Goal: Task Accomplishment & Management: Manage account settings

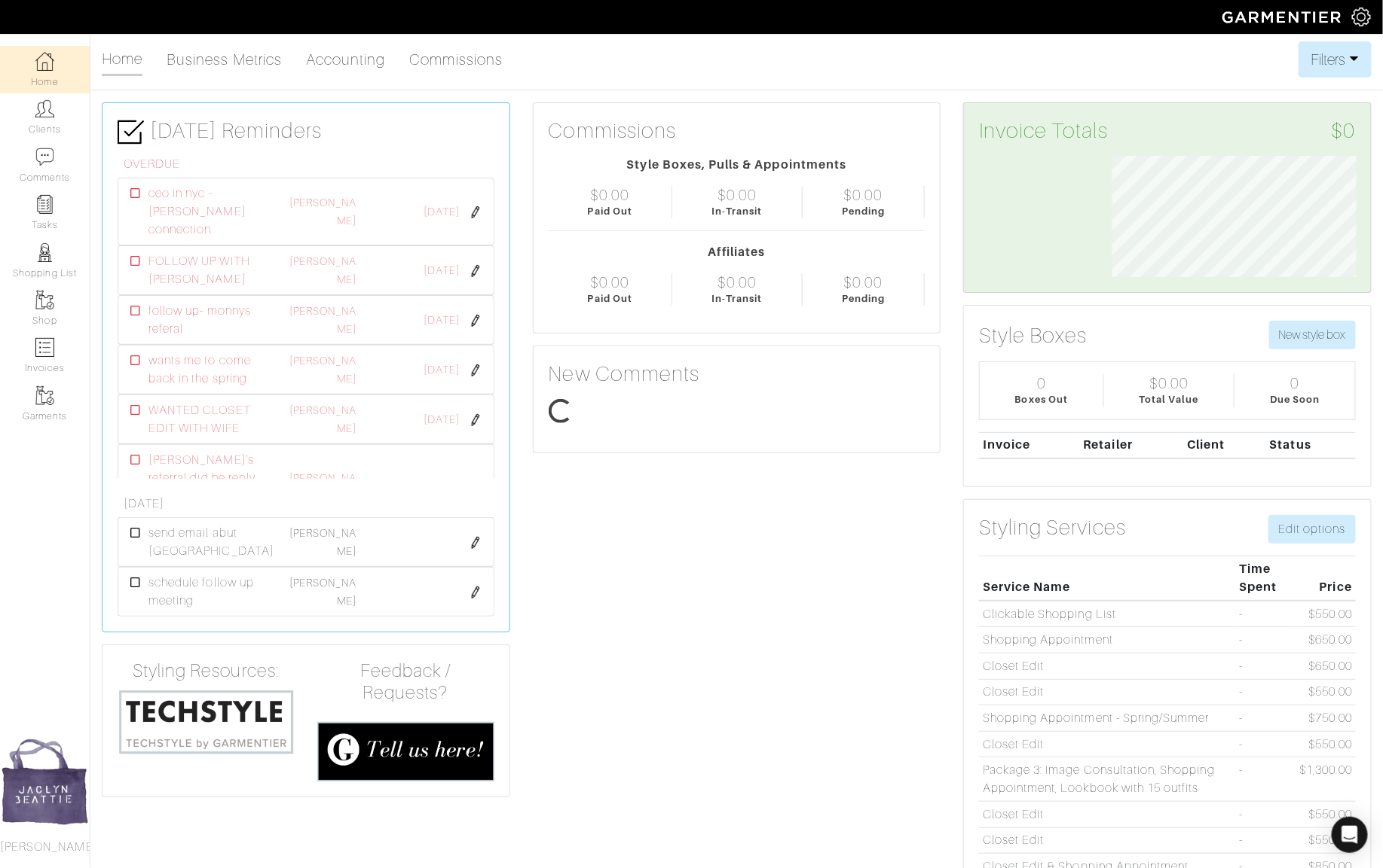
click at [51, 128] on link "Clients" at bounding box center [45, 117] width 90 height 47
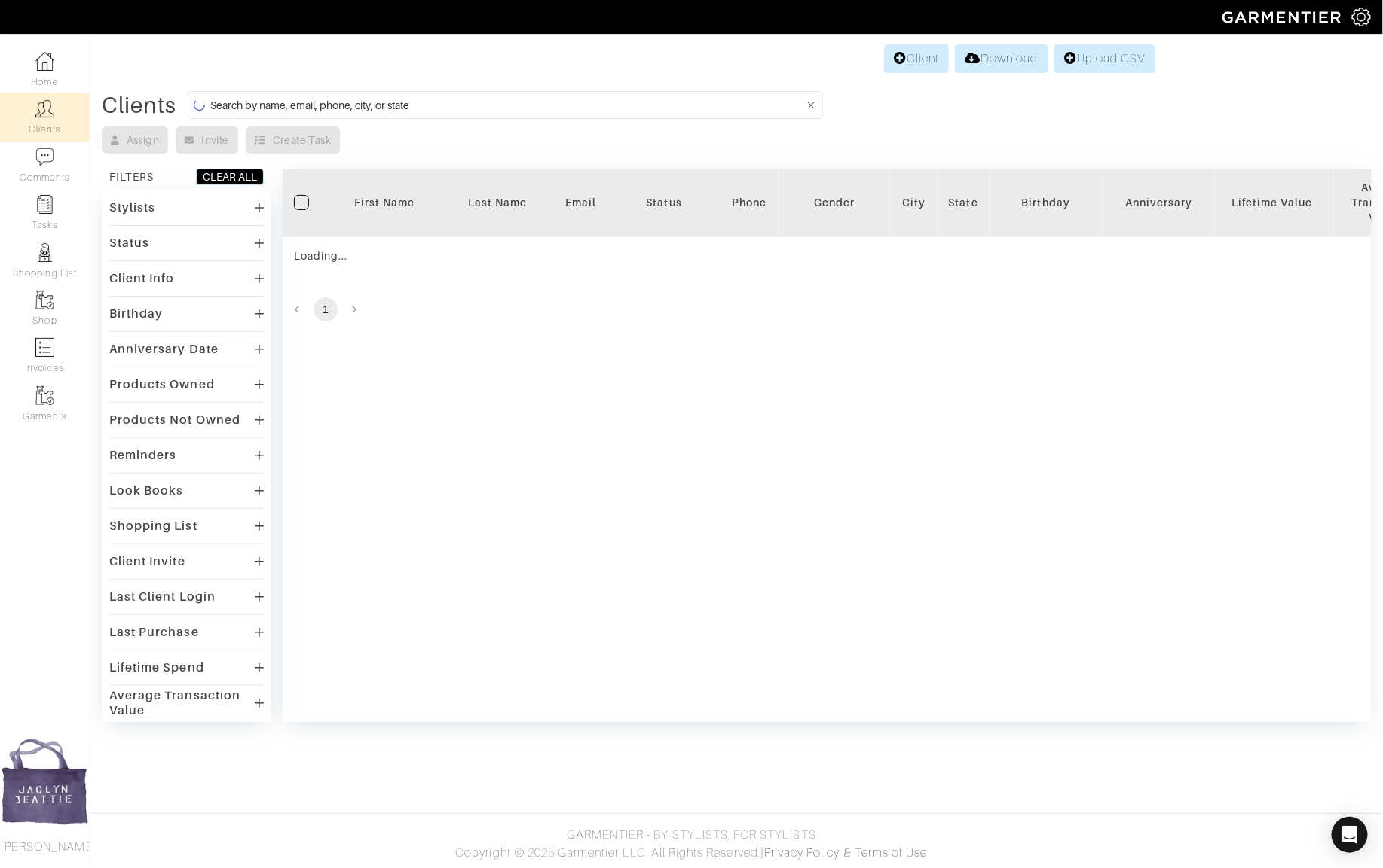
click at [322, 98] on input at bounding box center [507, 105] width 593 height 19
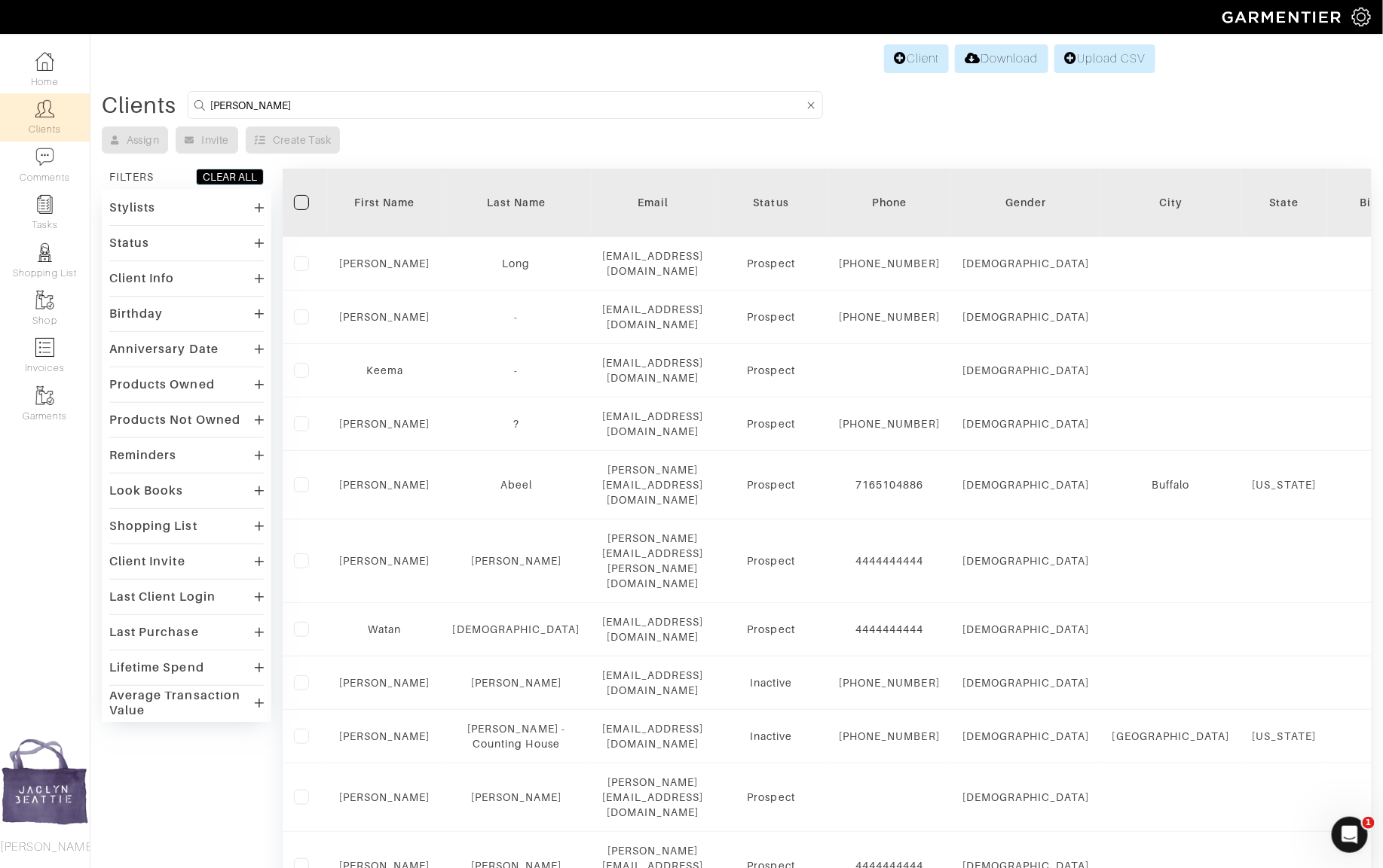
scroll to position [0, 0]
type input "[PERSON_NAME]"
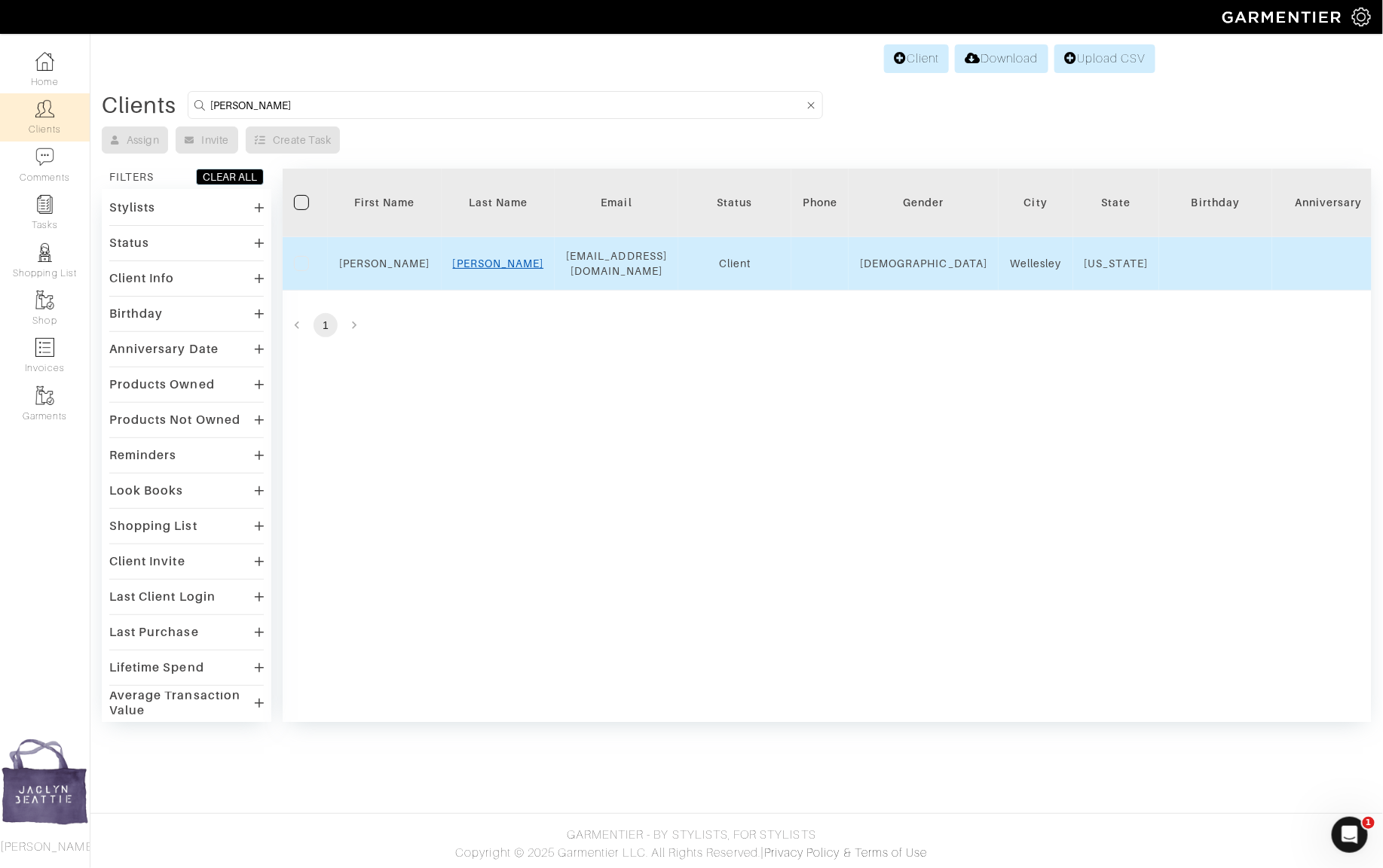
click at [515, 258] on link "[PERSON_NAME]" at bounding box center [499, 263] width 91 height 12
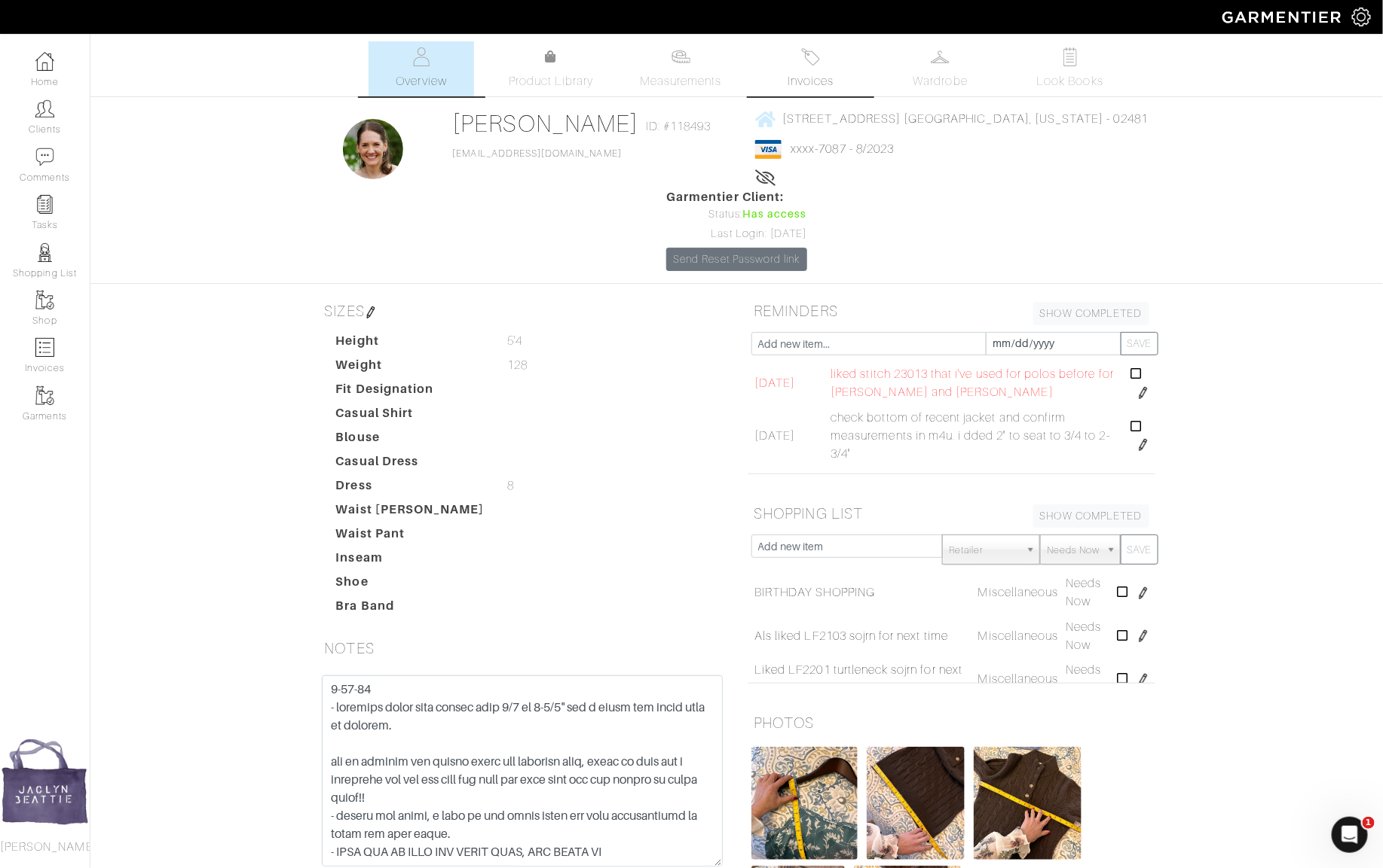
click at [811, 61] on img at bounding box center [810, 57] width 19 height 19
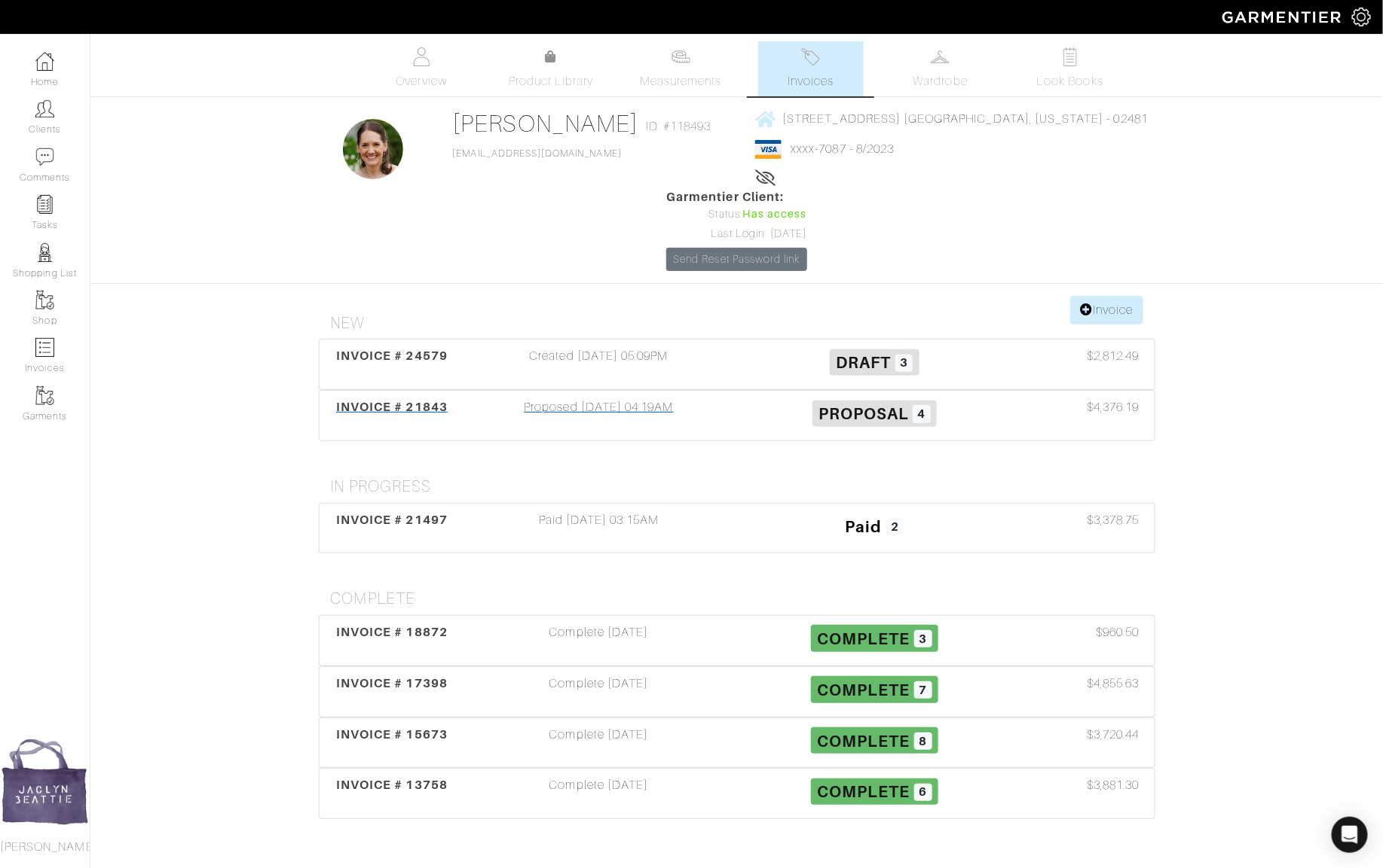
click at [701, 399] on div "Proposed 12/04/24 04:19AM" at bounding box center [599, 416] width 276 height 35
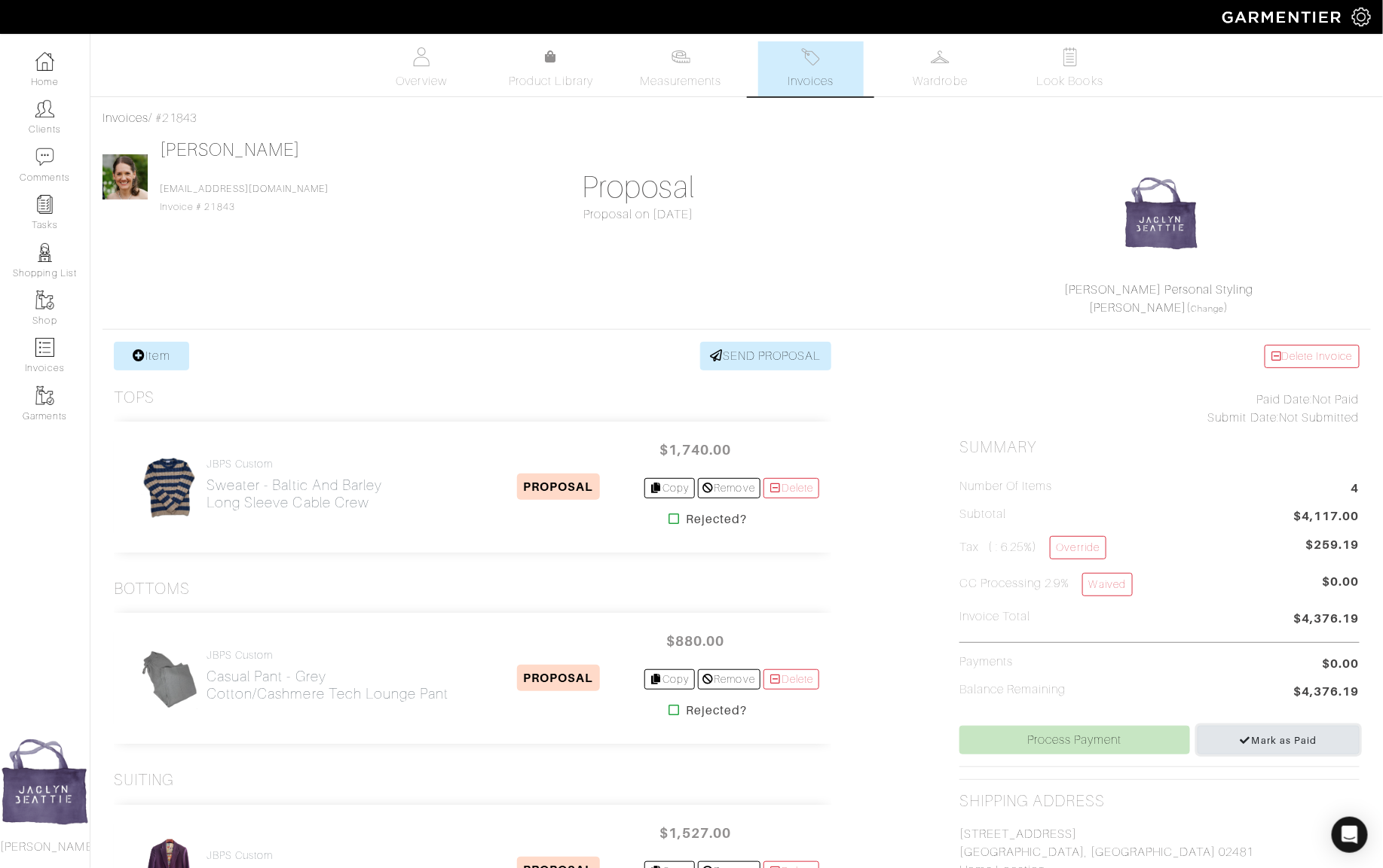
click at [1221, 736] on link "Mark as Paid" at bounding box center [1278, 740] width 162 height 28
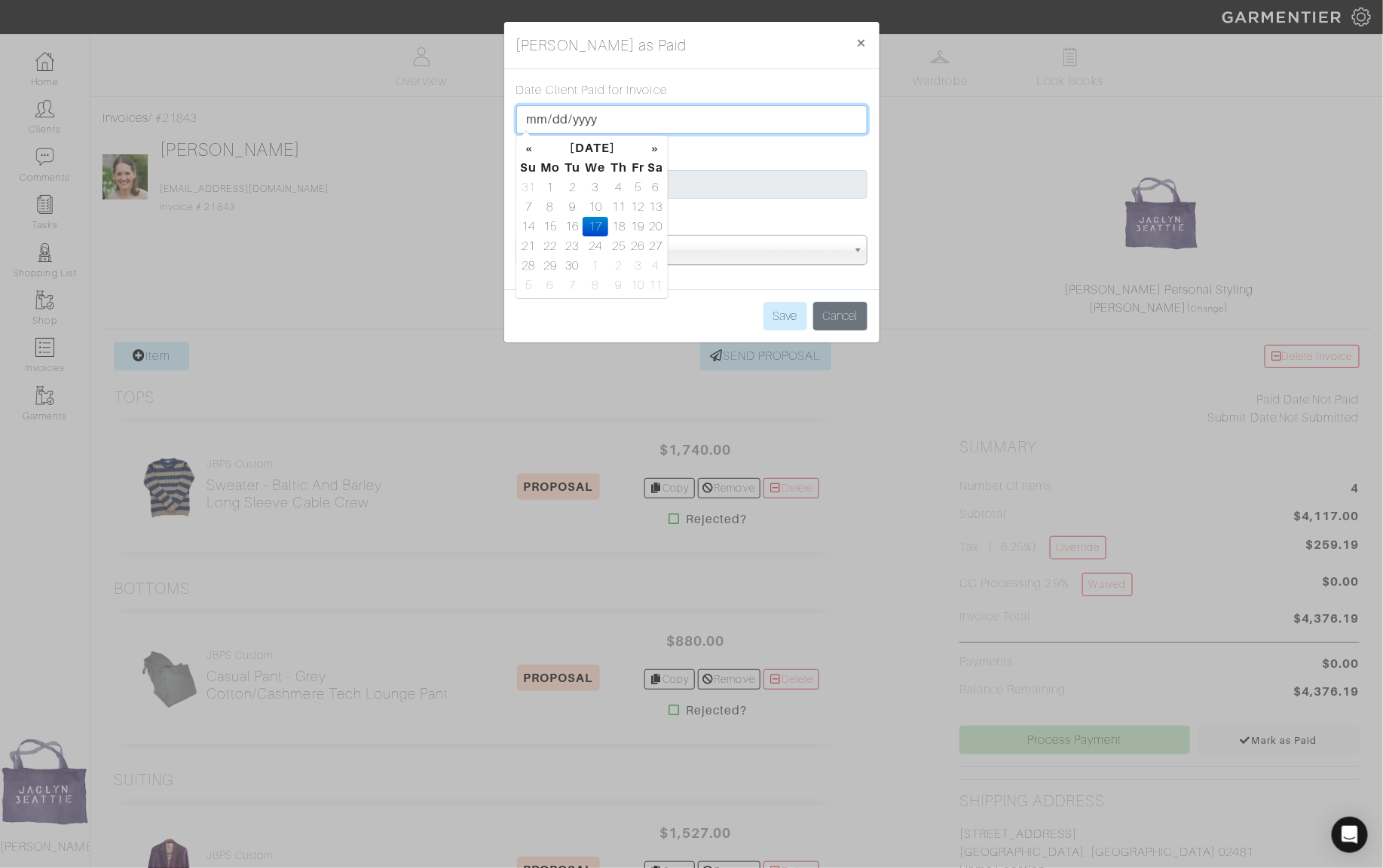
click at [538, 119] on input "2025-09-17" at bounding box center [692, 120] width 351 height 28
click at [589, 119] on input "2025-09-17" at bounding box center [692, 120] width 351 height 28
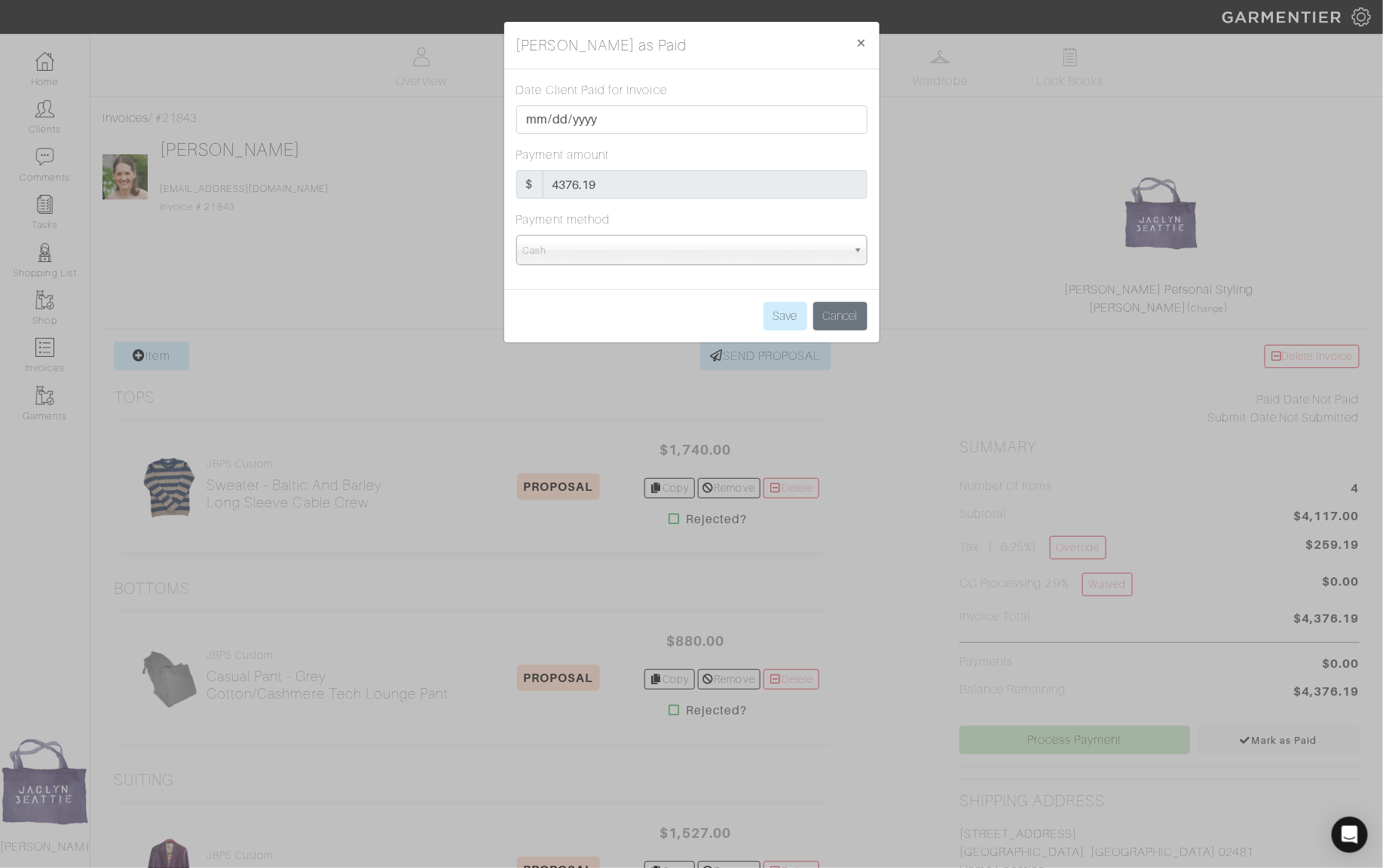
click at [731, 85] on div "Date Client Paid for Invoice 2024-09-17" at bounding box center [692, 107] width 351 height 53
click at [867, 42] on span "×" at bounding box center [861, 43] width 11 height 20
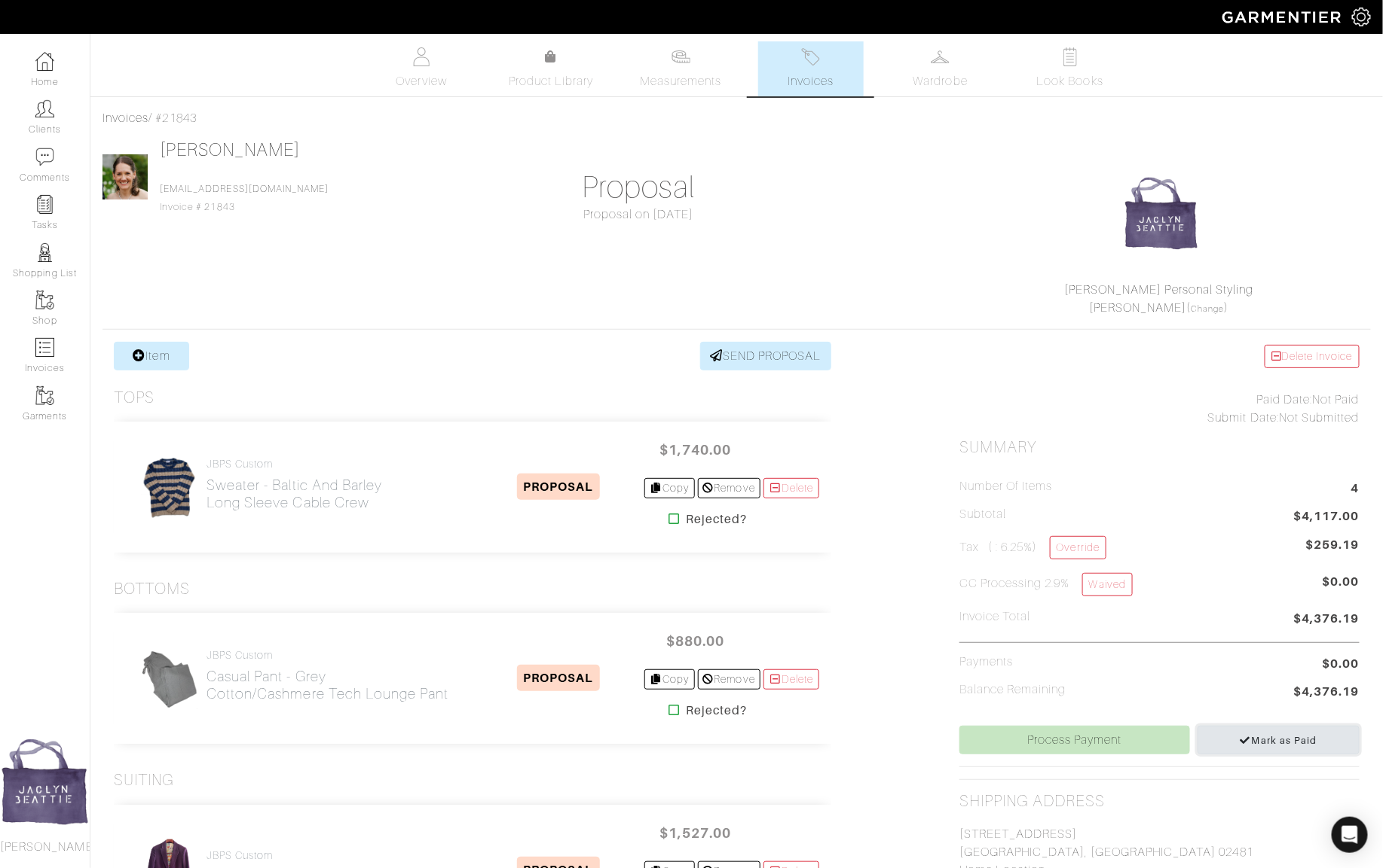
click at [1288, 737] on span "Mark as Paid" at bounding box center [1278, 740] width 77 height 11
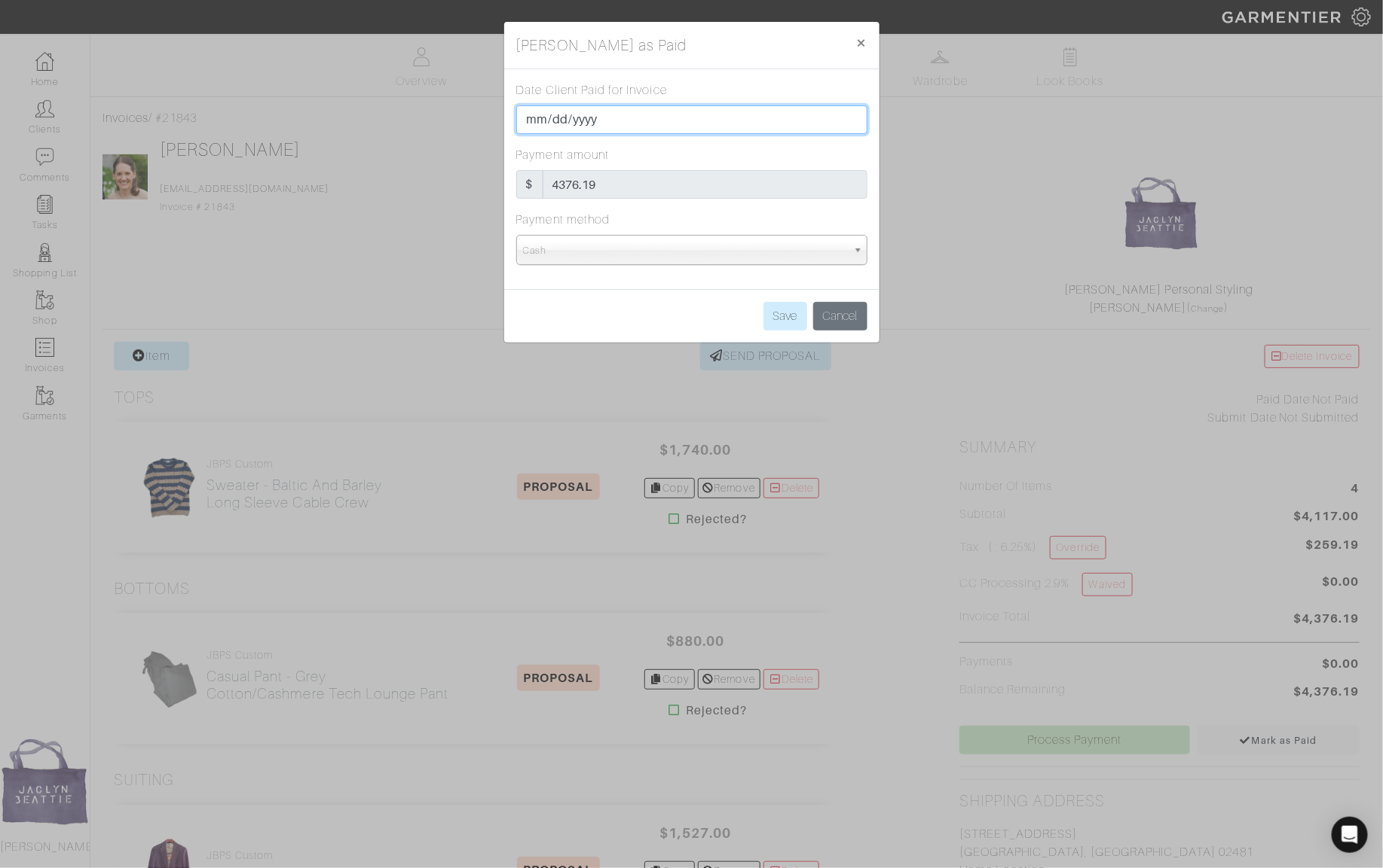
click at [535, 114] on input "2024-09-17" at bounding box center [692, 120] width 351 height 28
type input "2024-12-17"
type input "2024-12-04"
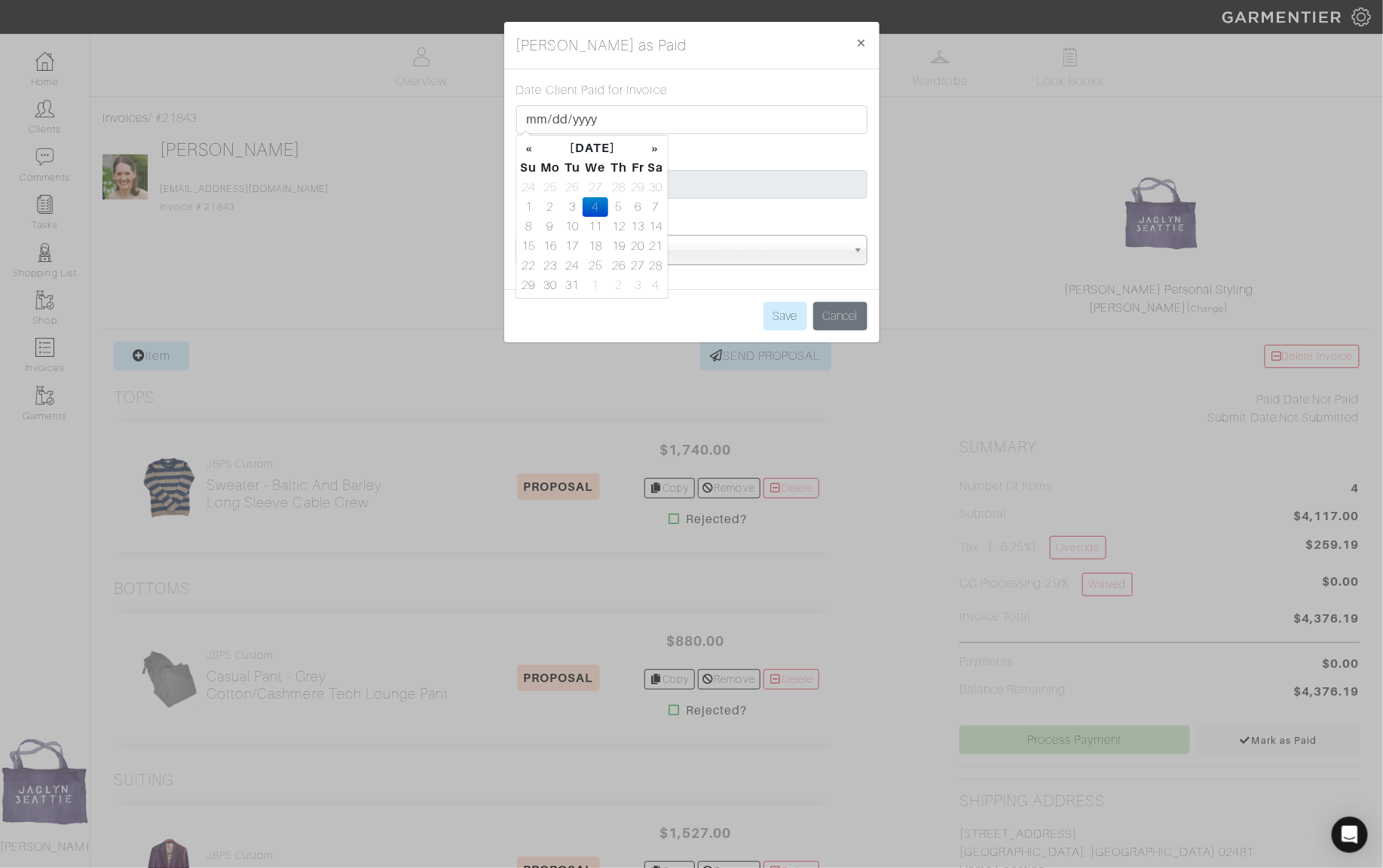
click at [602, 93] on label "Date Client Paid for Invoice" at bounding box center [591, 90] width 151 height 18
click at [602, 106] on input "2024-12-04" at bounding box center [692, 120] width 351 height 28
click at [726, 91] on div "Date Client Paid for Invoice 2024-12-04" at bounding box center [692, 107] width 351 height 53
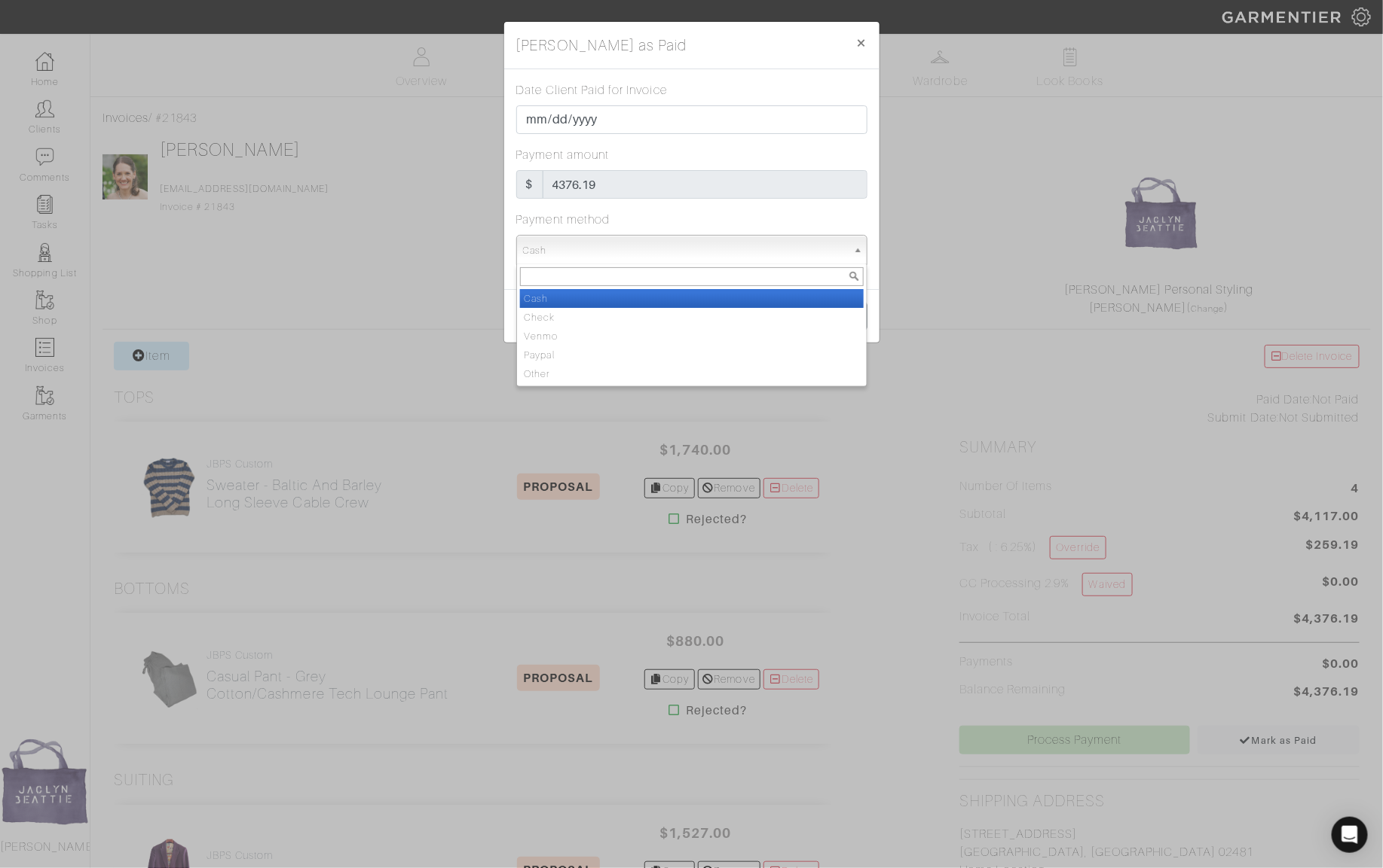
click at [633, 236] on span "Cash" at bounding box center [685, 250] width 324 height 30
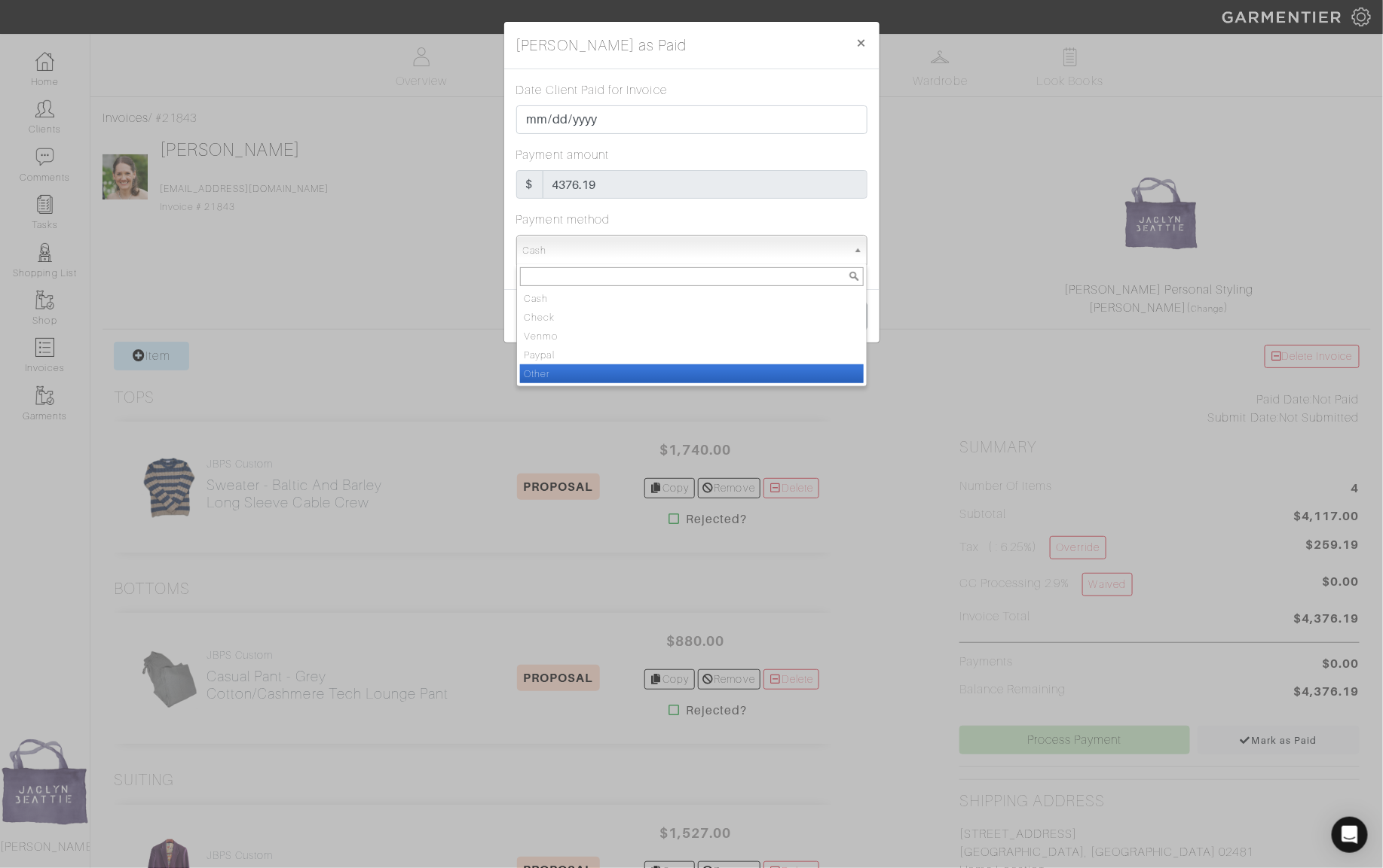
click at [630, 366] on li "Other" at bounding box center [692, 374] width 344 height 19
select select "Other"
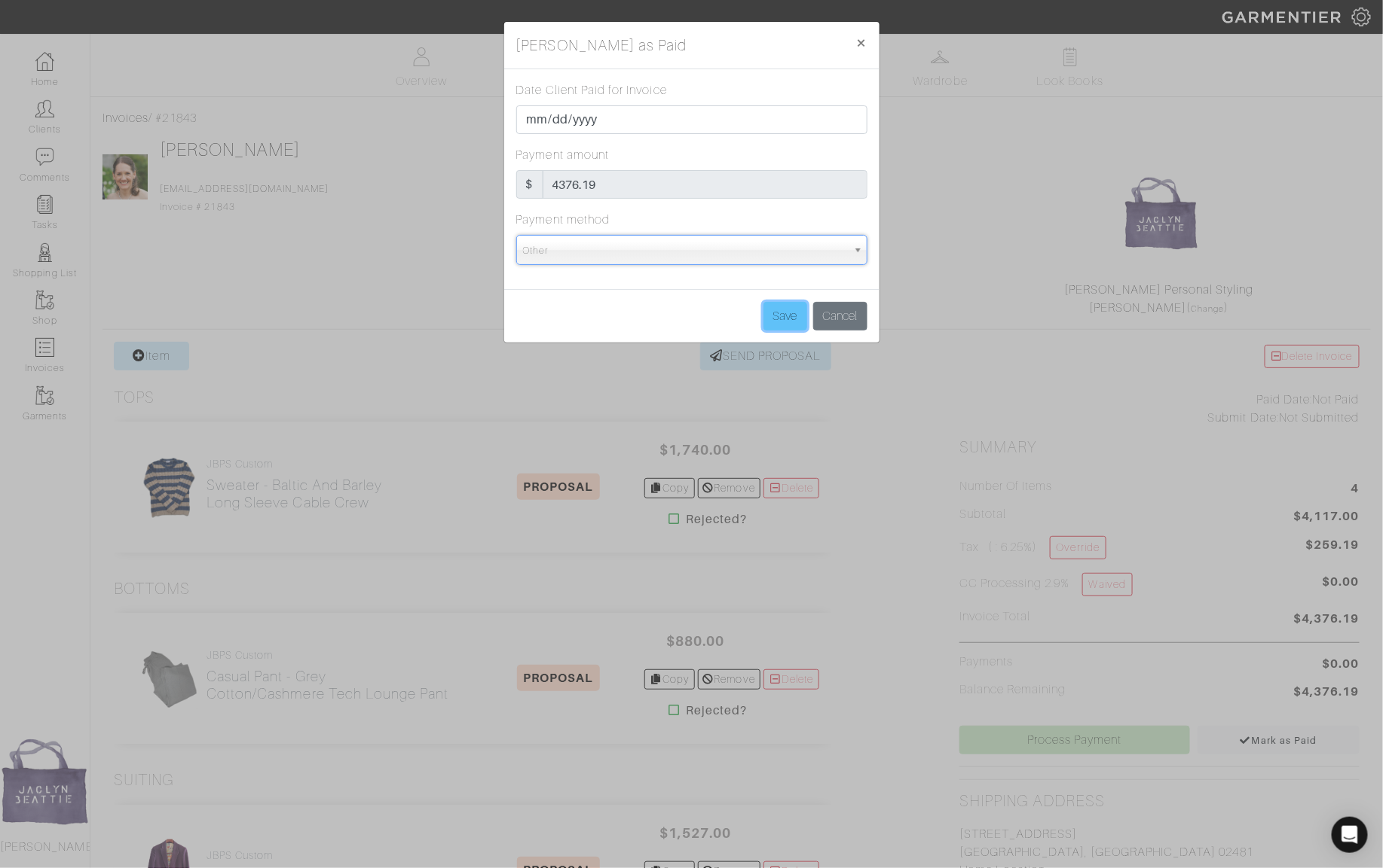
click at [793, 317] on input "Save" at bounding box center [785, 316] width 43 height 28
type input "Save"
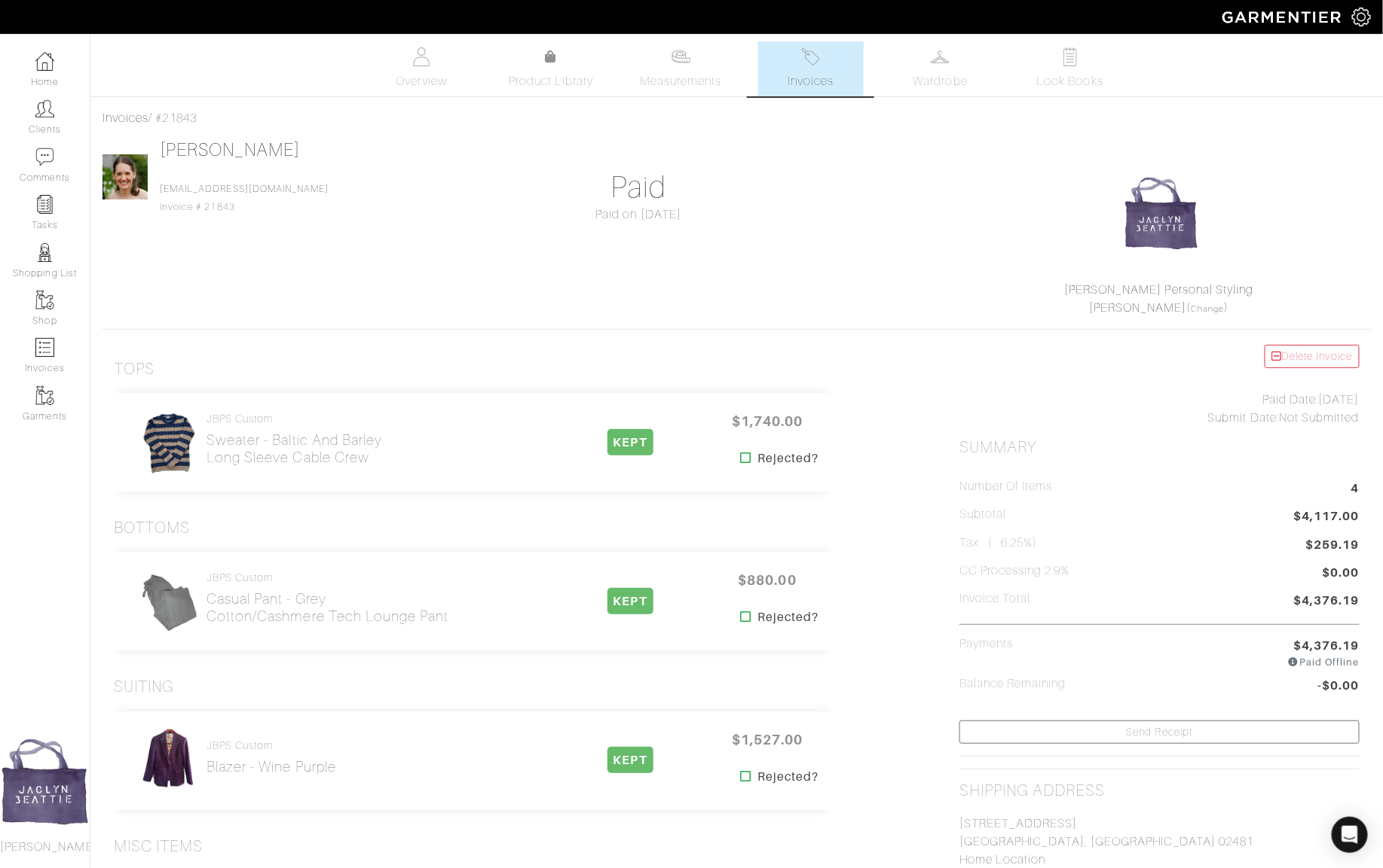
click at [826, 69] on link "Invoices" at bounding box center [811, 69] width 106 height 55
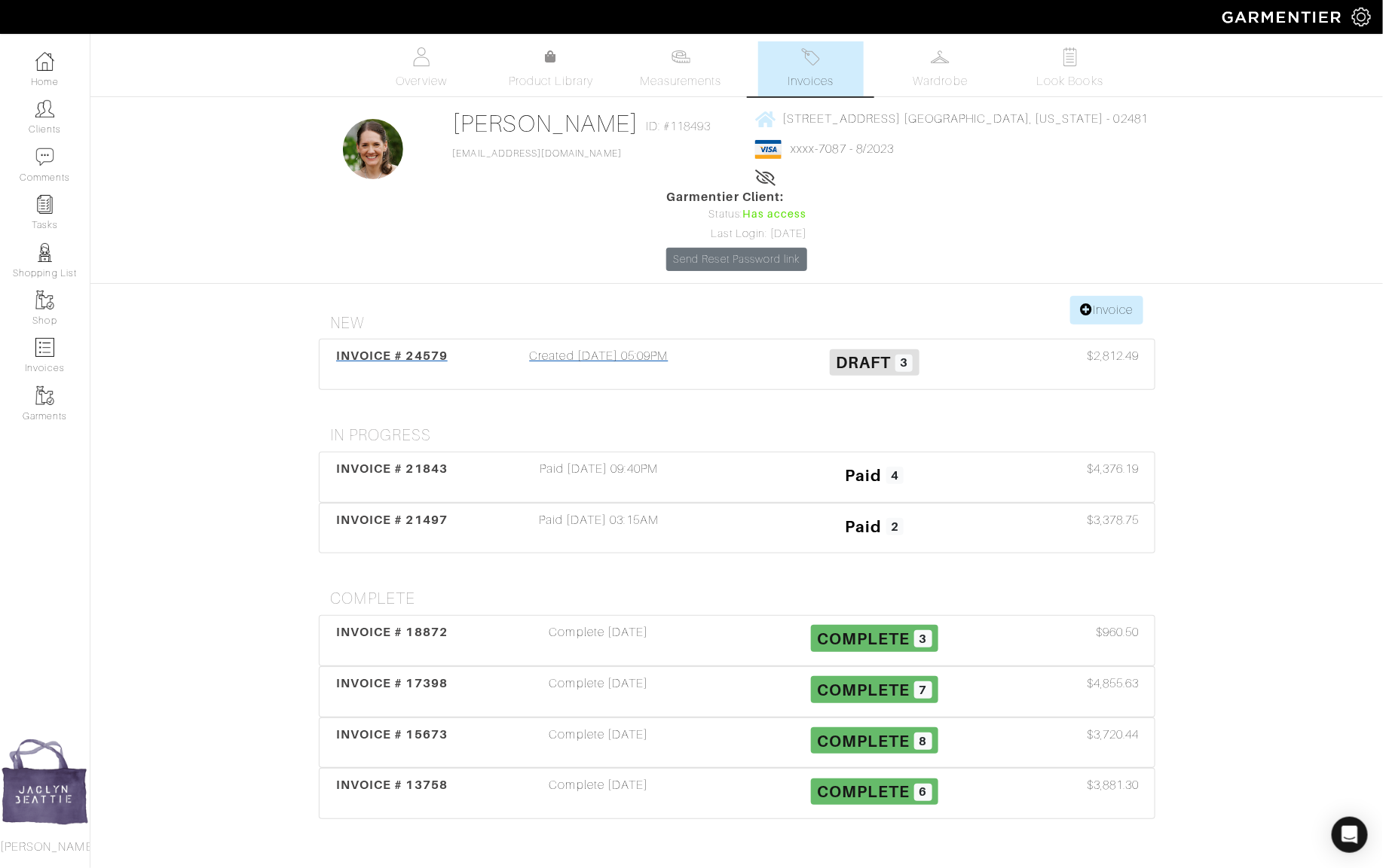
click at [696, 339] on div "INVOICE # 24579 Created 09/16/25 05:09PM Draft 3 $2,812.49" at bounding box center [736, 364] width 835 height 50
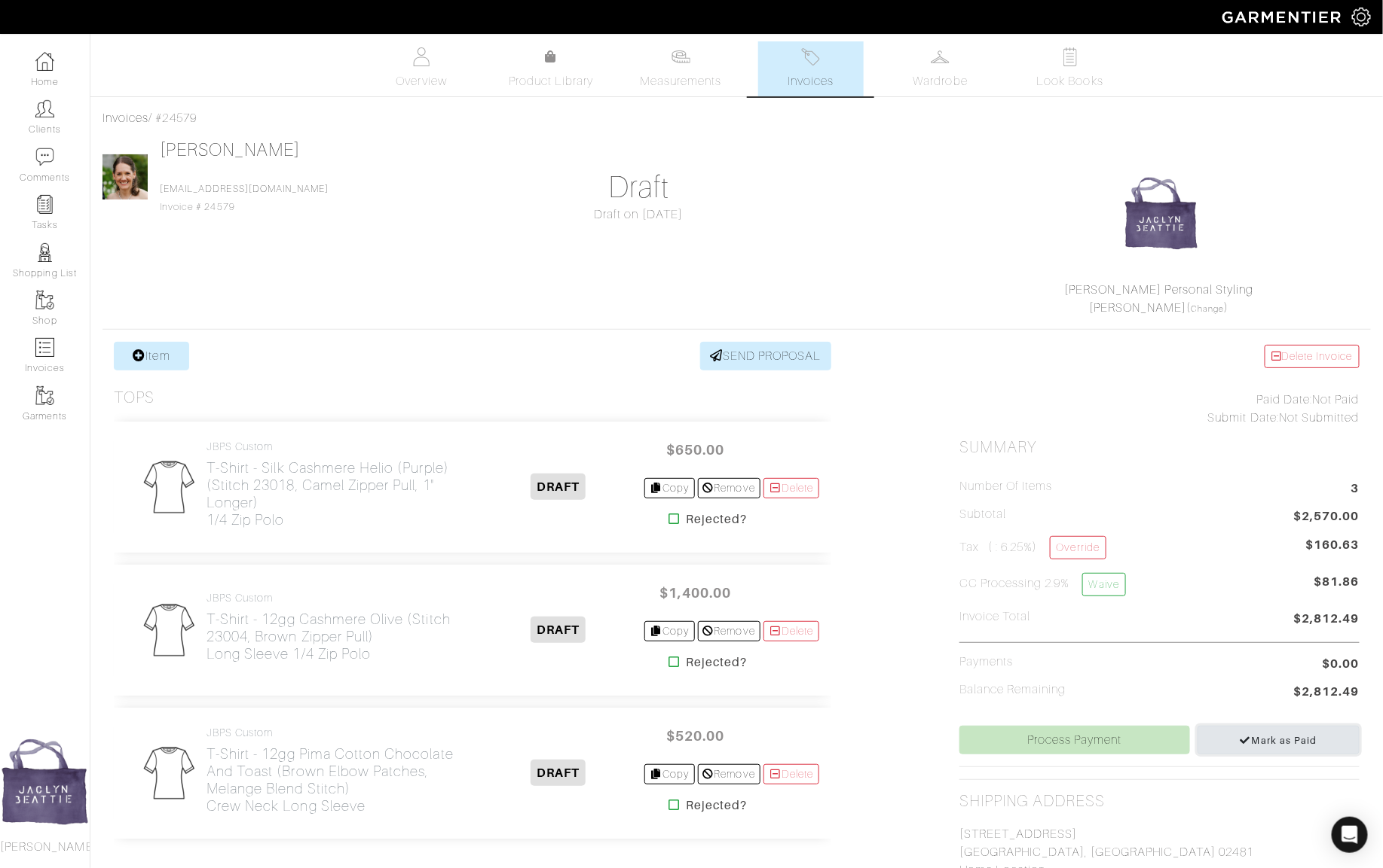
click at [1242, 729] on link "Mark as Paid" at bounding box center [1278, 740] width 162 height 28
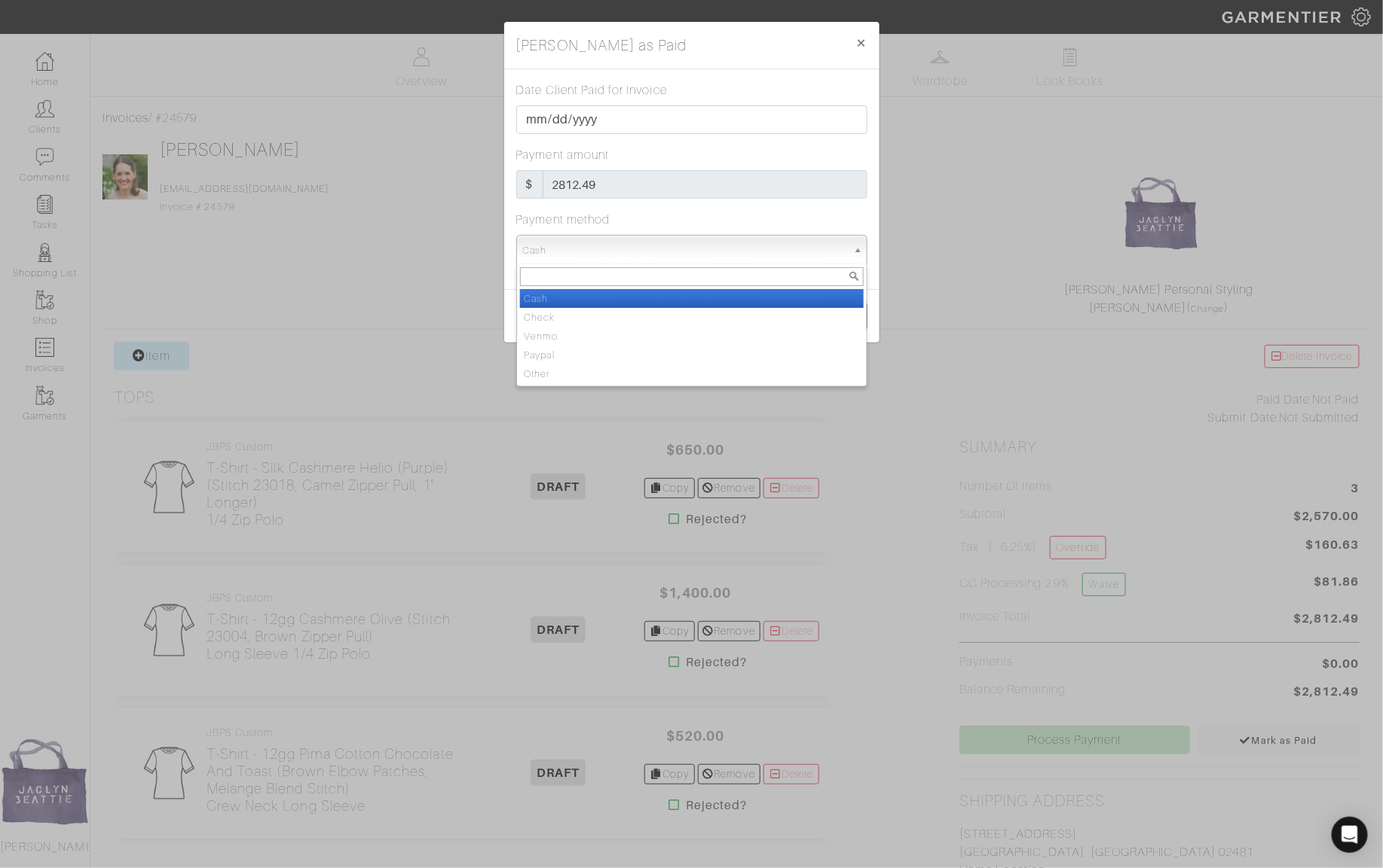
click at [629, 246] on span "Cash" at bounding box center [685, 250] width 324 height 30
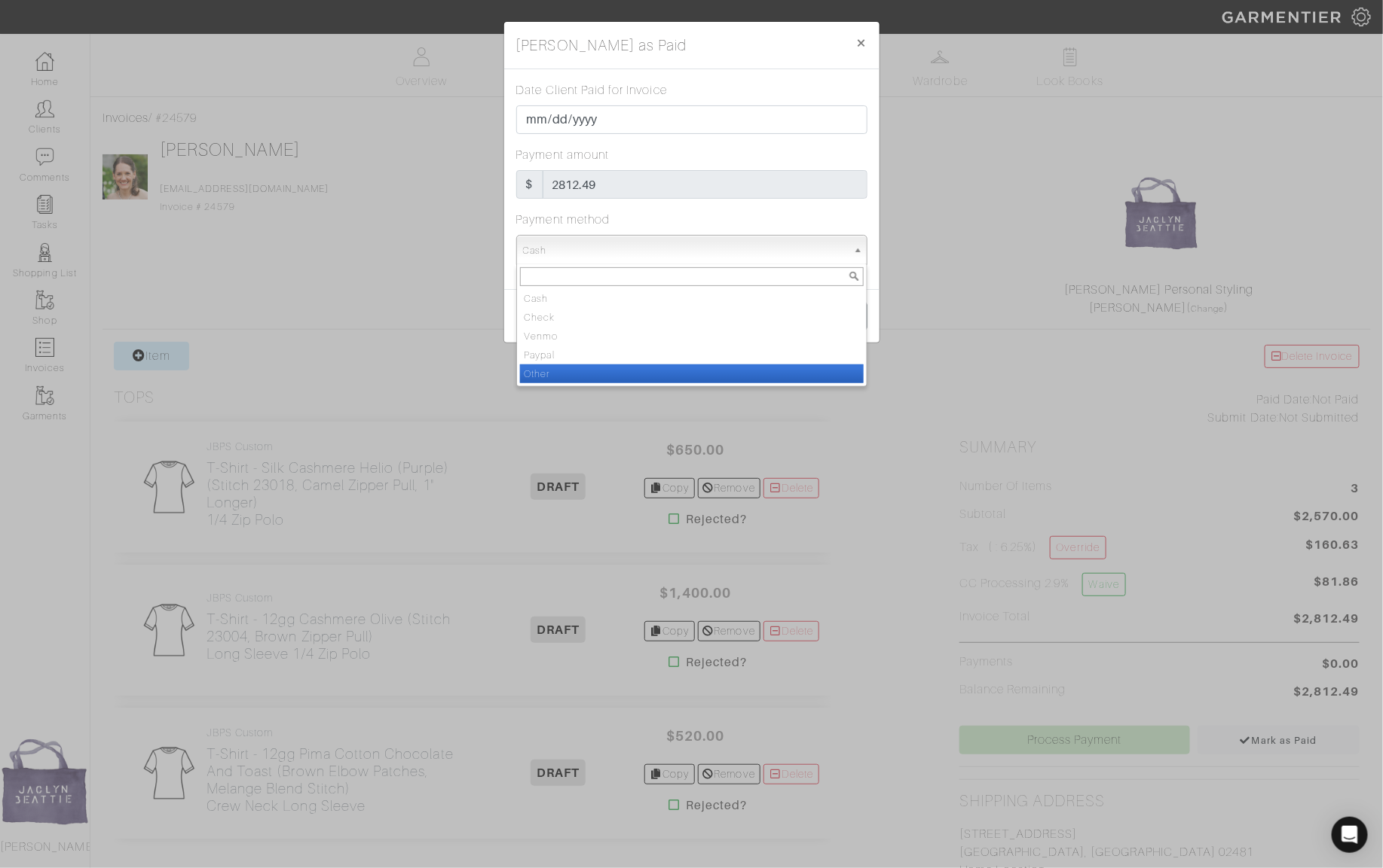
click at [637, 367] on li "Other" at bounding box center [692, 374] width 344 height 19
select select "Other"
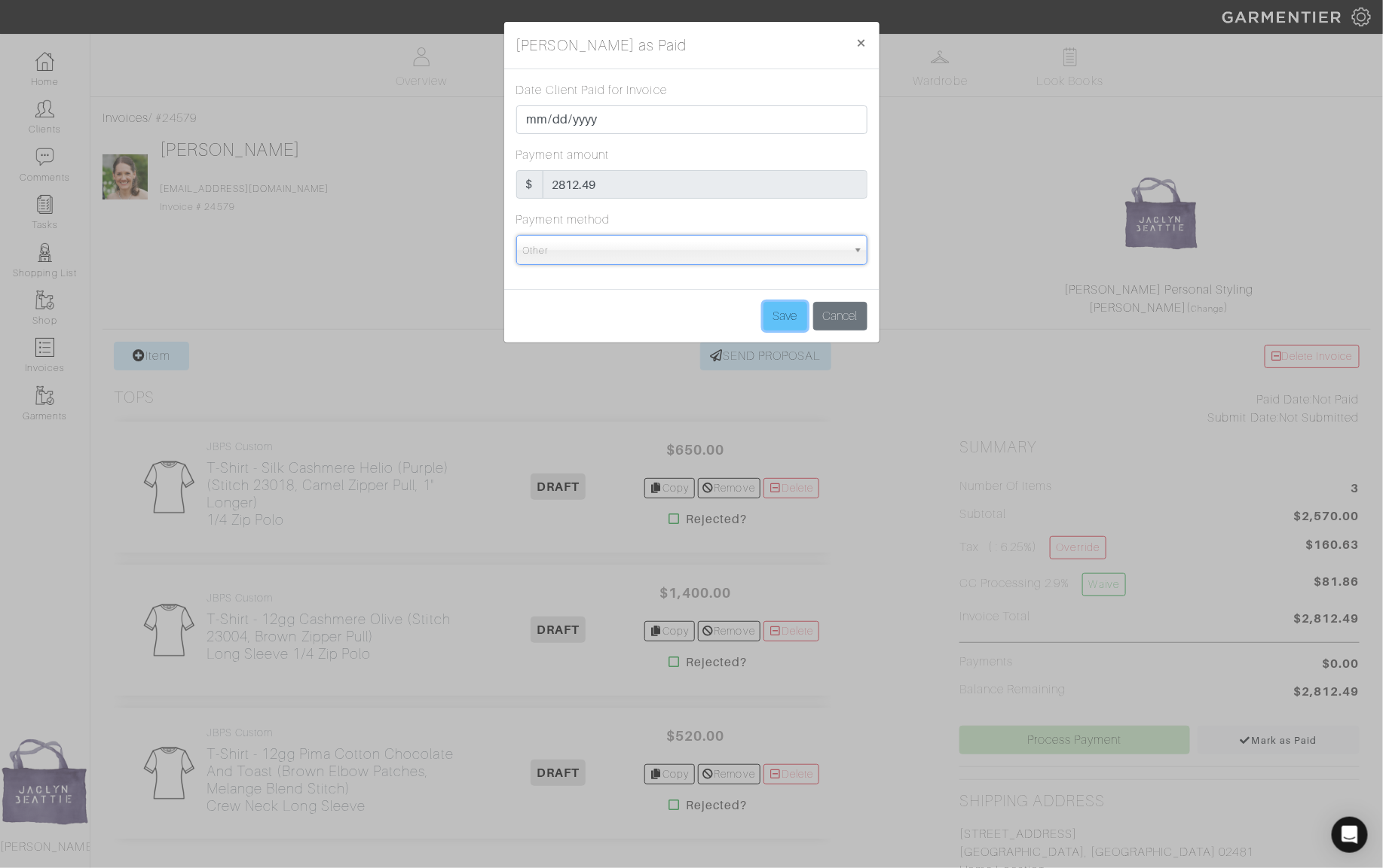
click at [794, 320] on input "Save" at bounding box center [785, 316] width 43 height 28
type input "Save"
